Goal: Task Accomplishment & Management: Use online tool/utility

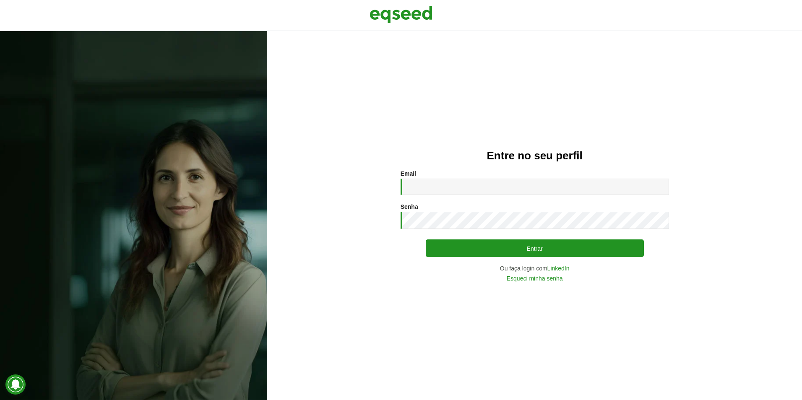
click at [413, 179] on div "Email * Digite seu endereço de e-mail." at bounding box center [535, 182] width 269 height 25
click at [412, 185] on input "Email *" at bounding box center [535, 187] width 269 height 16
type input "**********"
click at [426, 240] on button "Entrar" at bounding box center [535, 249] width 218 height 18
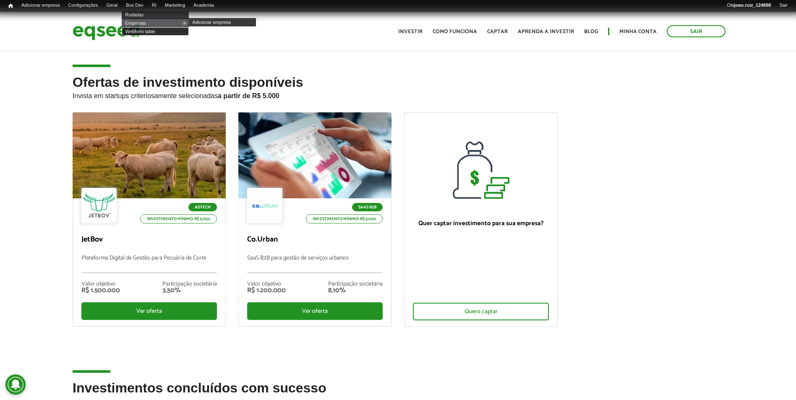
click at [141, 31] on link "Webform table" at bounding box center [155, 31] width 67 height 8
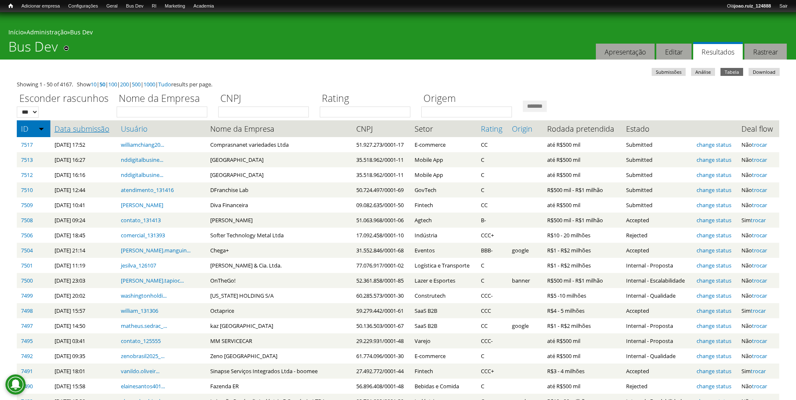
click at [106, 131] on link "Data submissão" at bounding box center [84, 129] width 58 height 8
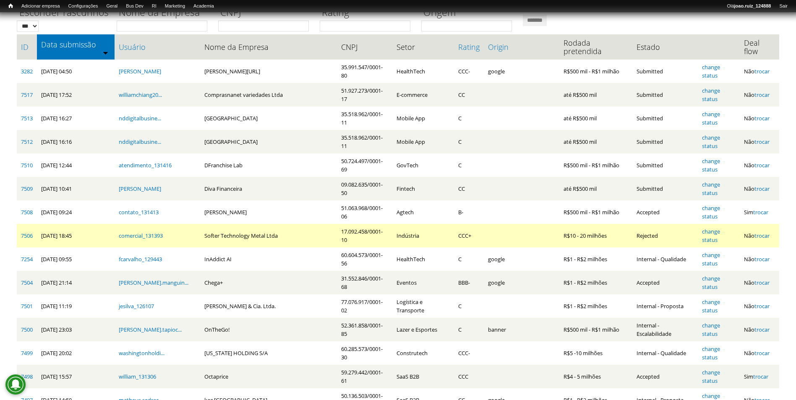
scroll to position [84, 0]
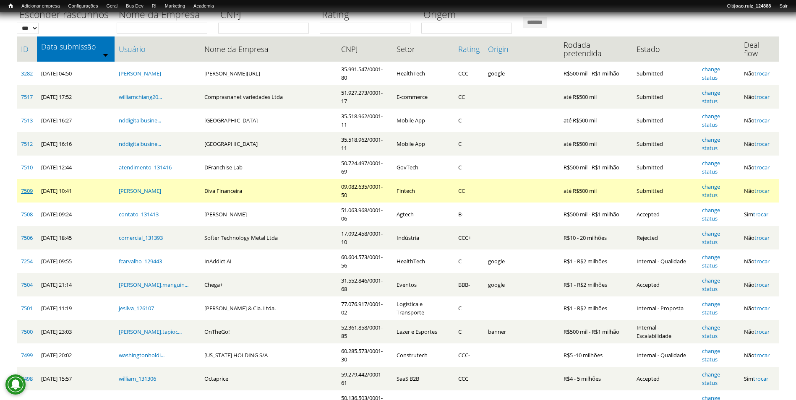
click at [31, 187] on link "7509" at bounding box center [27, 191] width 12 height 8
click at [711, 183] on link "change status" at bounding box center [711, 191] width 18 height 16
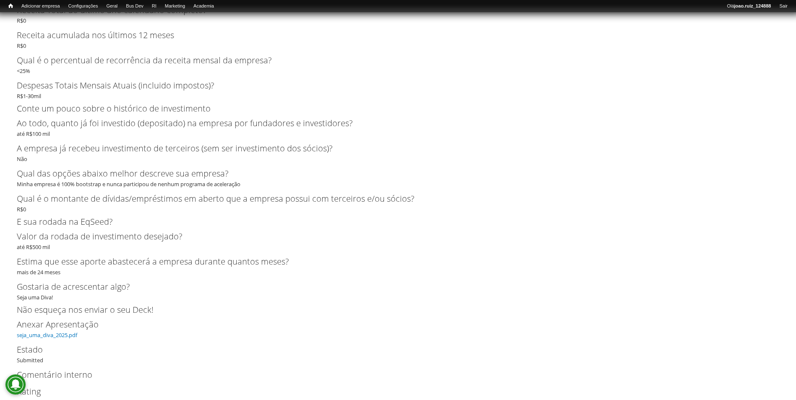
scroll to position [1512, 0]
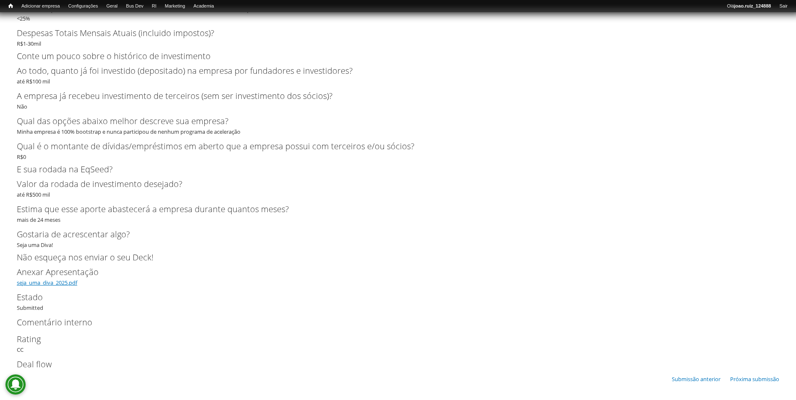
click at [77, 284] on link "seja_uma_diva_2025.pdf" at bounding box center [47, 283] width 60 height 8
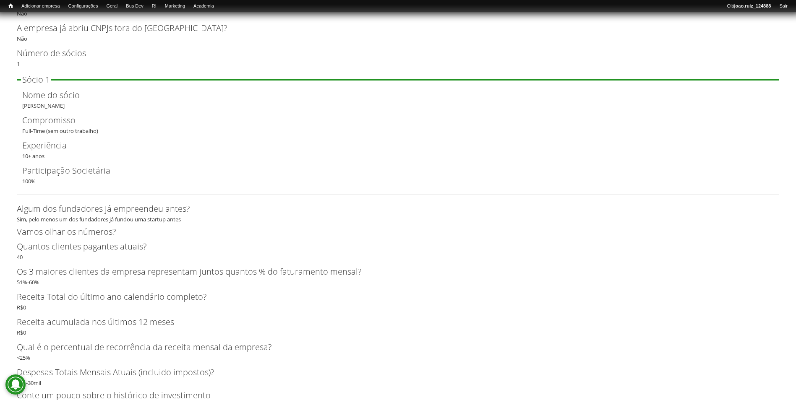
scroll to position [1050, 0]
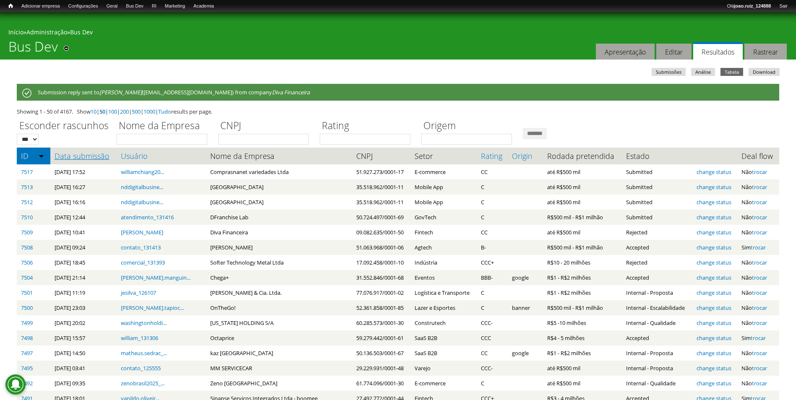
click at [85, 160] on link "Data submissão" at bounding box center [84, 156] width 58 height 8
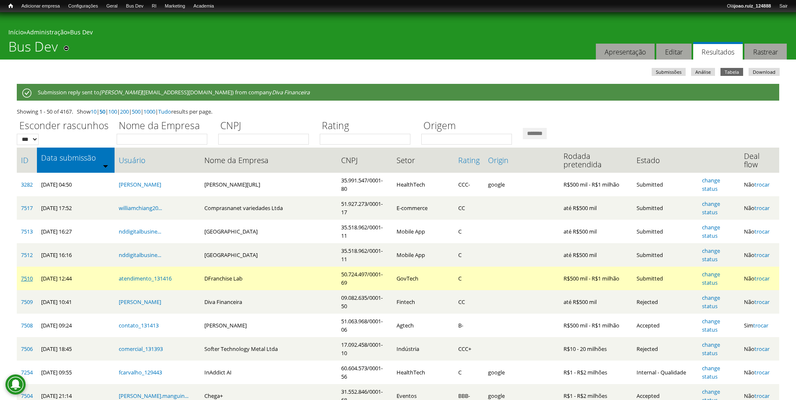
click at [24, 275] on link "7510" at bounding box center [27, 279] width 12 height 8
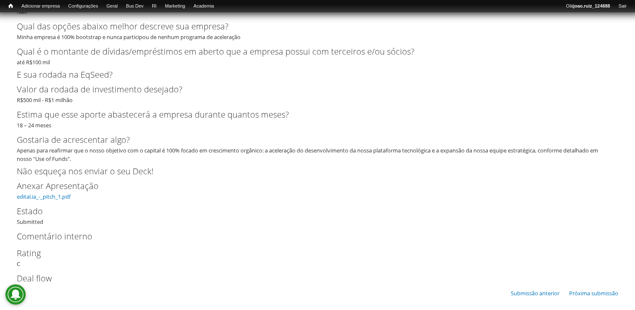
scroll to position [1978, 0]
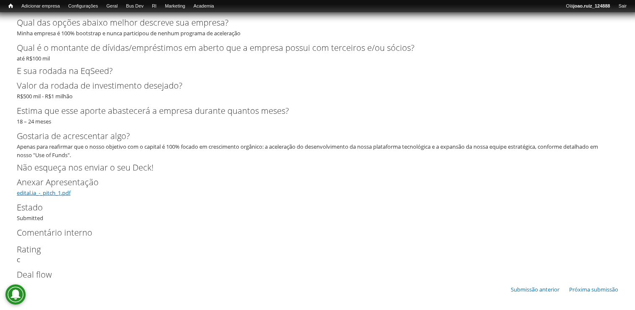
click at [54, 193] on link "edital.ia_-_pitch_1.pdf" at bounding box center [44, 193] width 54 height 8
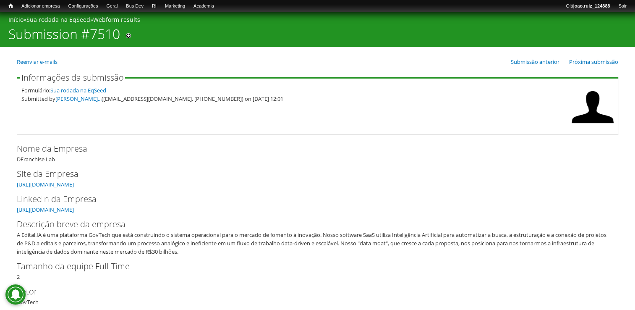
scroll to position [6, 0]
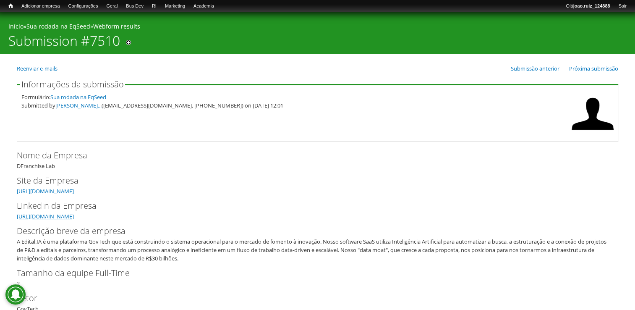
click at [74, 215] on link "https://www.linkedin.com/company/dfranchise-lab" at bounding box center [45, 216] width 57 height 8
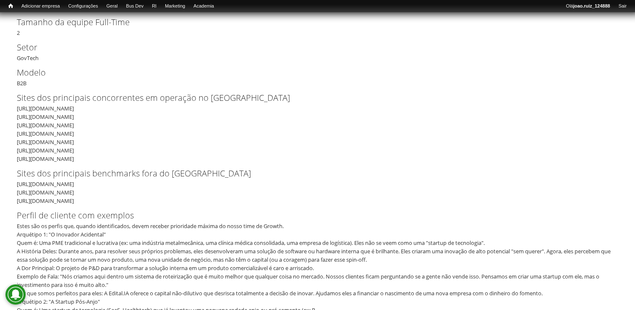
scroll to position [132, 0]
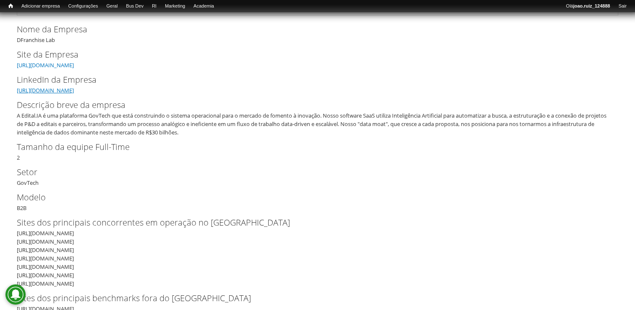
click at [74, 86] on link "https://www.linkedin.com/company/dfranchise-lab" at bounding box center [45, 90] width 57 height 8
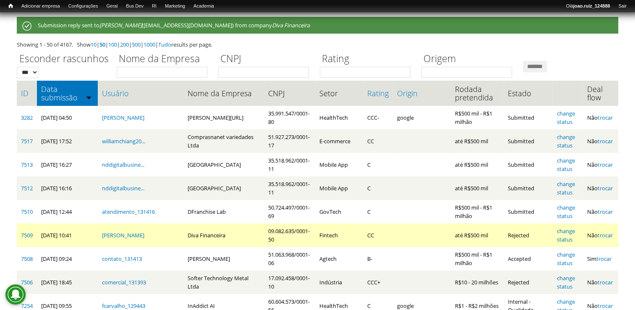
scroll to position [126, 0]
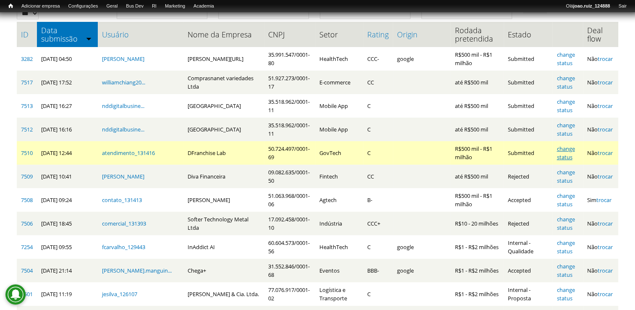
click at [566, 149] on link "change status" at bounding box center [565, 153] width 18 height 16
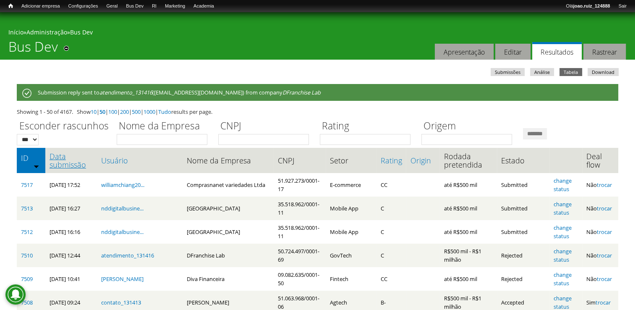
click at [58, 159] on link "Data submissão" at bounding box center [72, 160] width 44 height 17
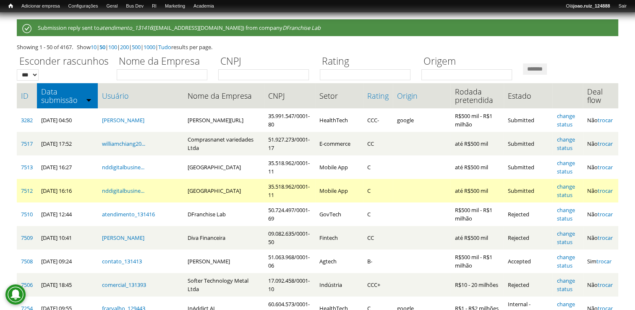
scroll to position [84, 0]
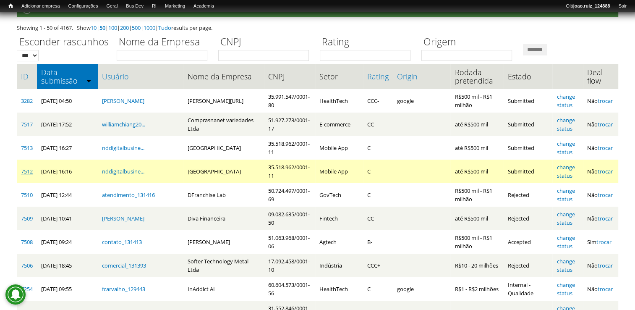
click at [30, 172] on link "7512" at bounding box center [27, 171] width 12 height 8
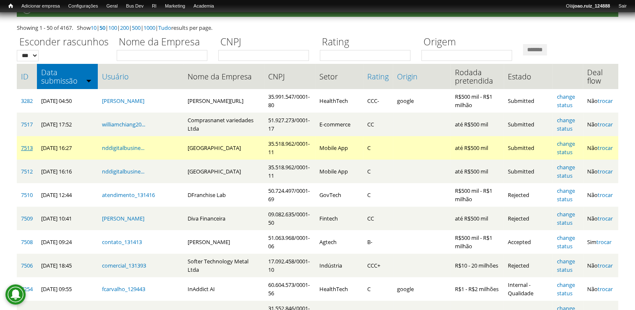
click at [26, 150] on link "7513" at bounding box center [27, 148] width 12 height 8
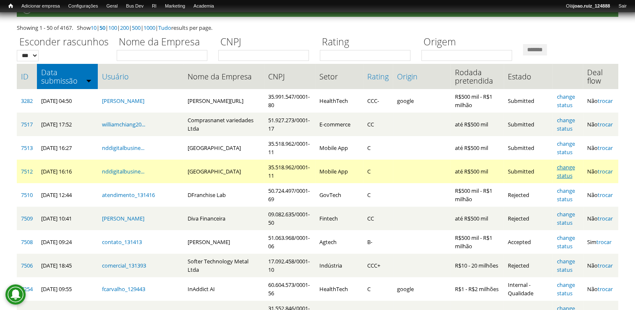
click at [572, 167] on link "change status" at bounding box center [565, 171] width 18 height 16
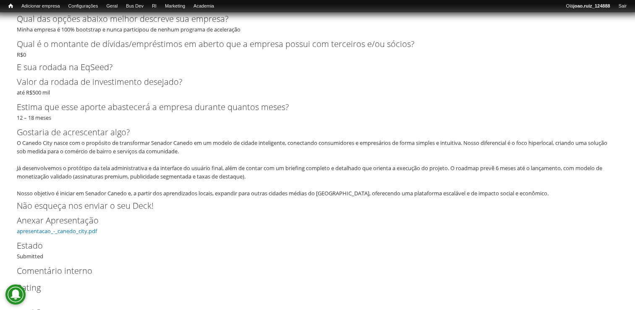
scroll to position [1952, 0]
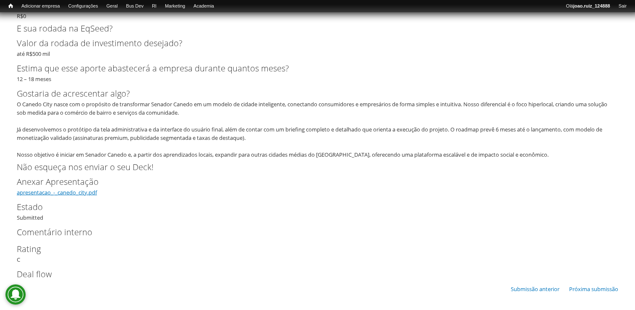
click at [50, 190] on link "apresentacao_-_canedo_city.pdf" at bounding box center [57, 192] width 80 height 8
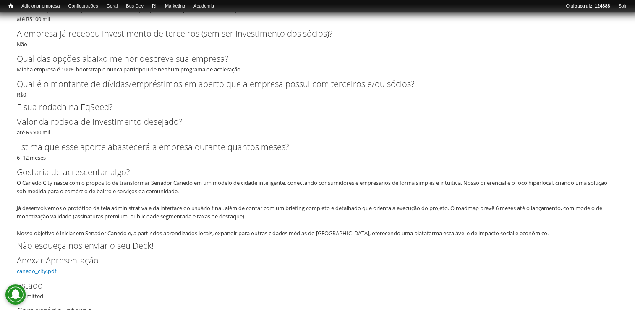
scroll to position [1930, 0]
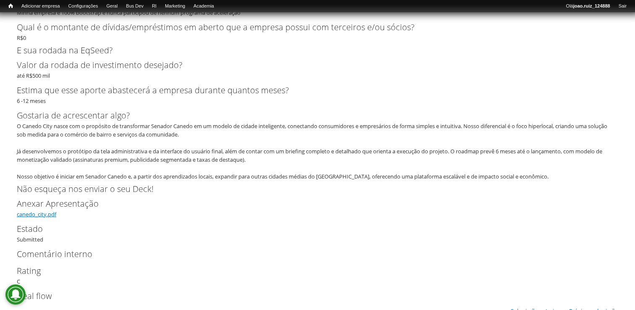
click at [49, 217] on link "canedo_city.pdf" at bounding box center [36, 214] width 39 height 8
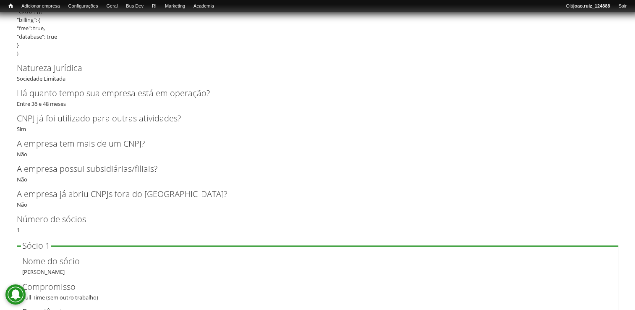
scroll to position [1343, 0]
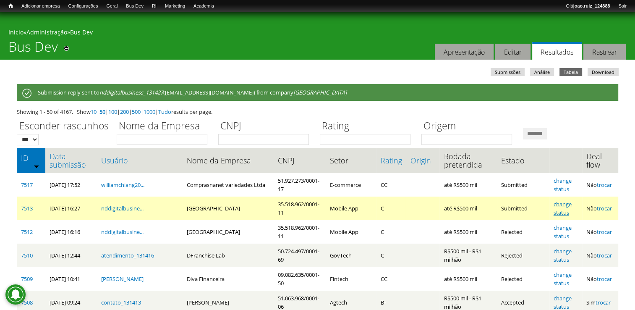
click at [562, 205] on link "change status" at bounding box center [562, 208] width 18 height 16
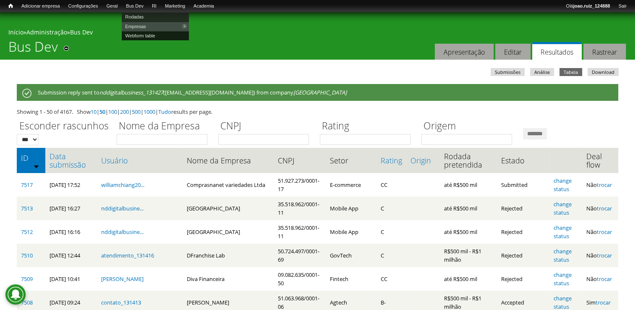
click at [148, 35] on link "Webform table" at bounding box center [155, 35] width 67 height 9
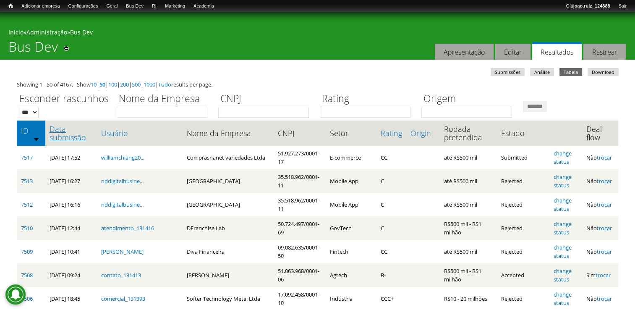
click at [51, 131] on link "Data submissão" at bounding box center [72, 133] width 44 height 17
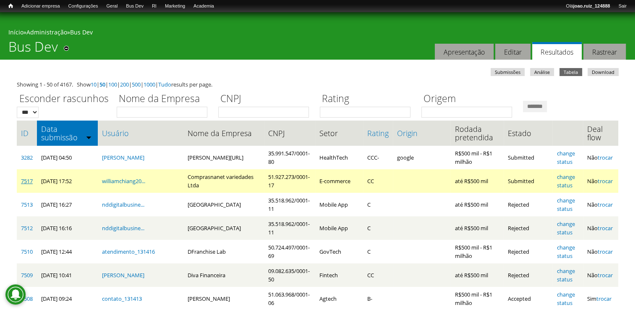
click at [26, 179] on link "7517" at bounding box center [27, 181] width 12 height 8
